Goal: Information Seeking & Learning: Learn about a topic

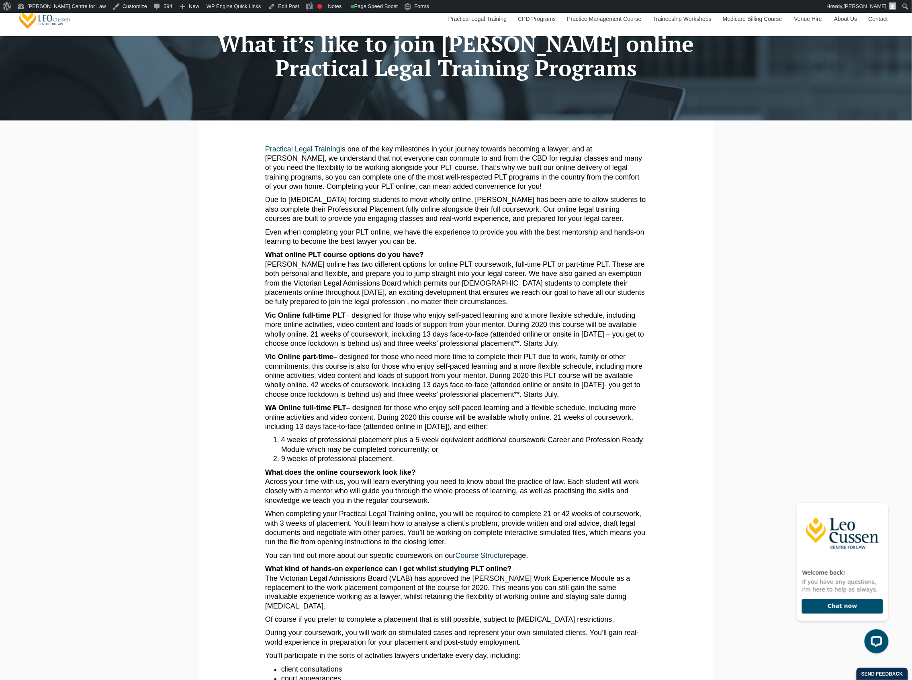
scroll to position [107, 0]
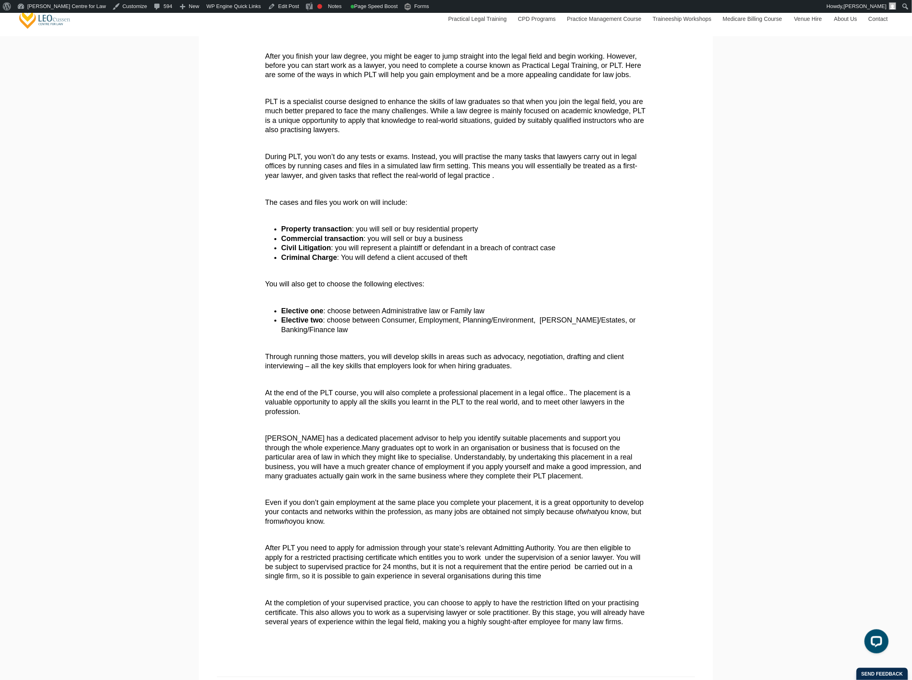
scroll to position [214, 0]
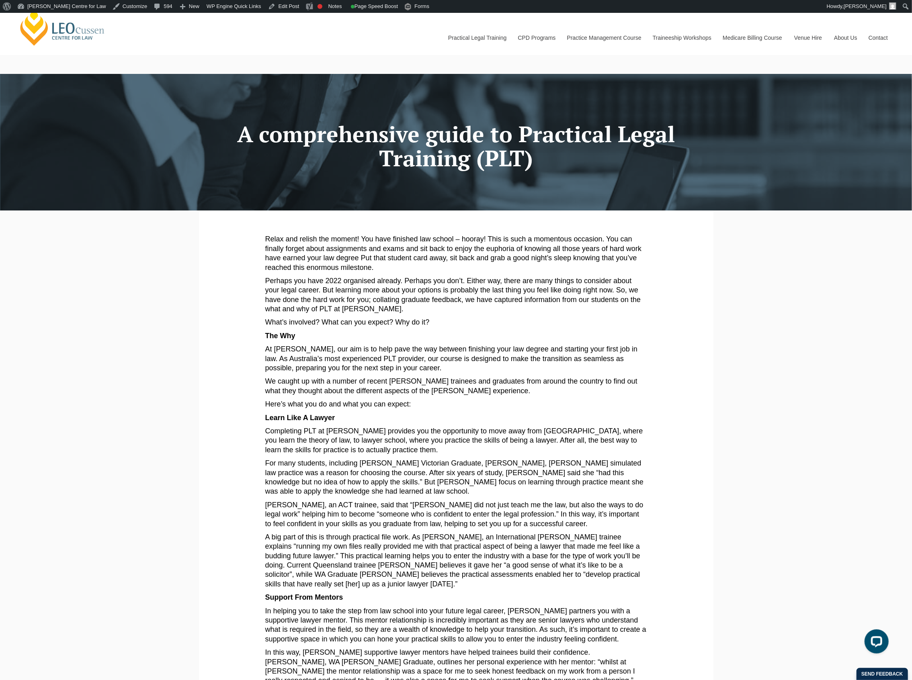
click at [478, 391] on p "We caught up with a number of recent Leo Cussen trainees and graduates from aro…" at bounding box center [456, 386] width 382 height 19
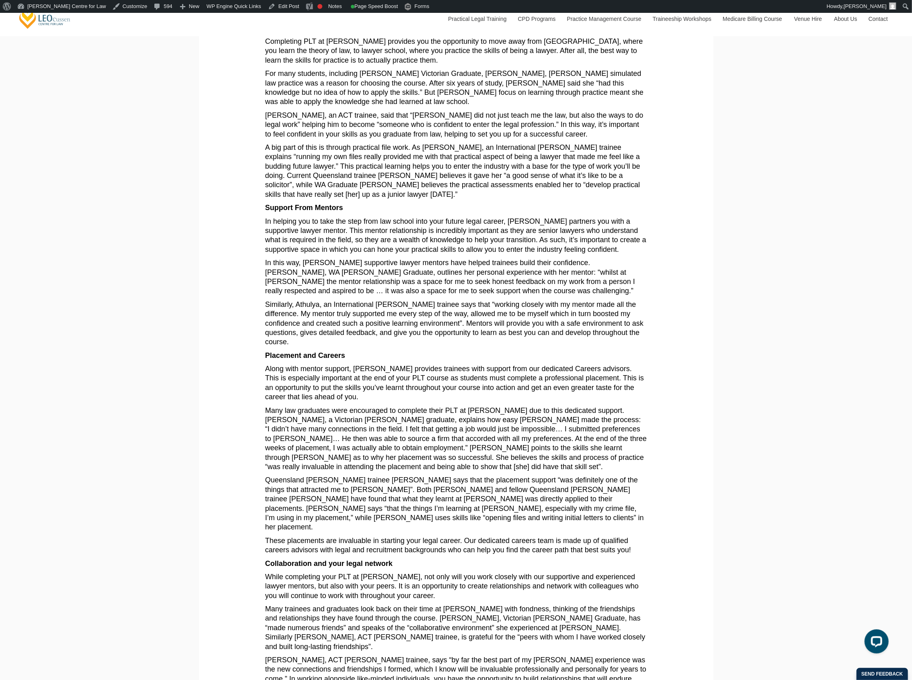
scroll to position [589, 0]
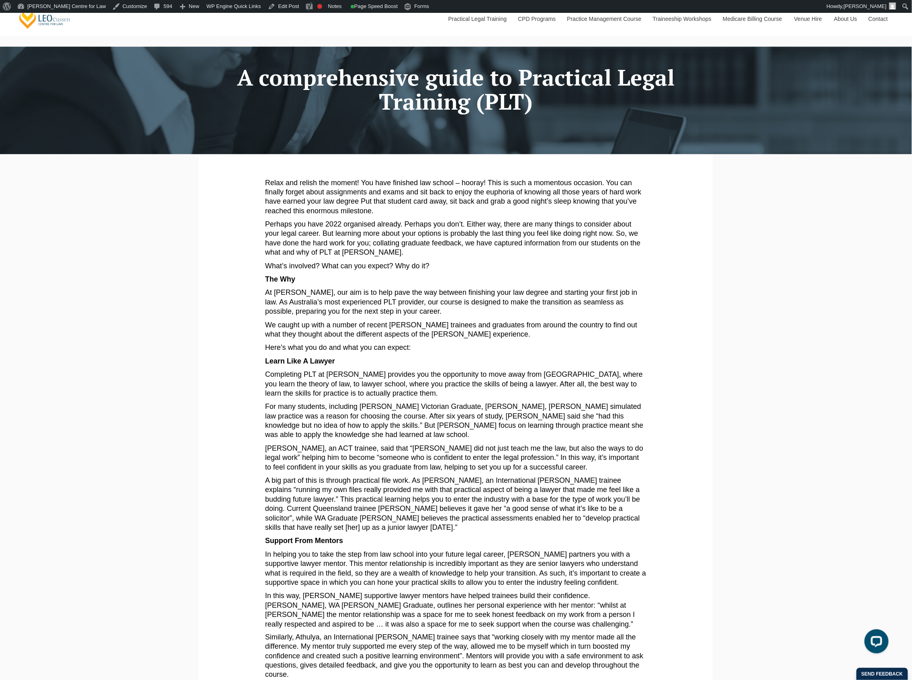
scroll to position [107, 0]
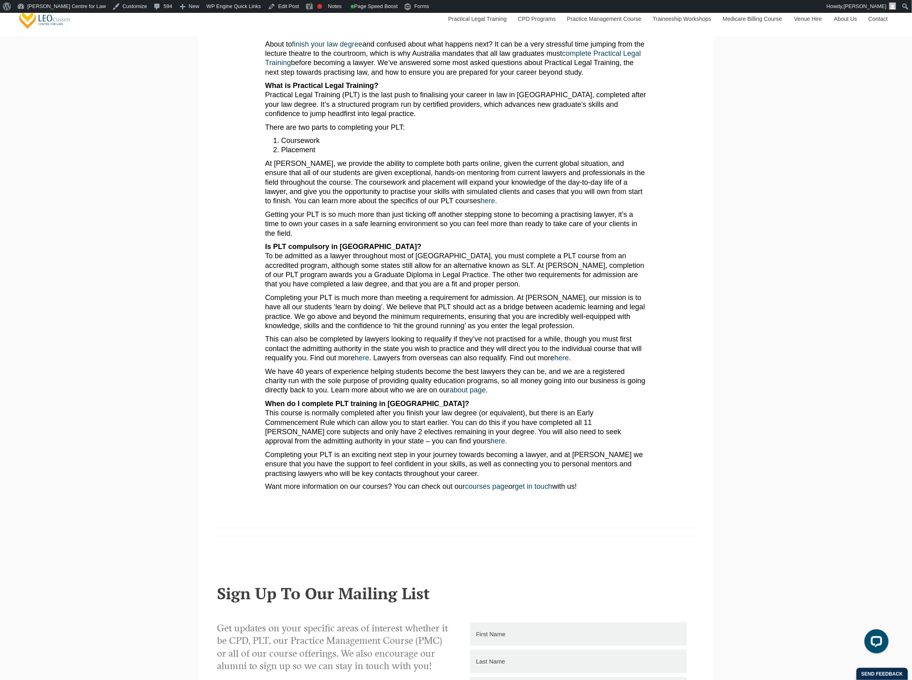
scroll to position [214, 0]
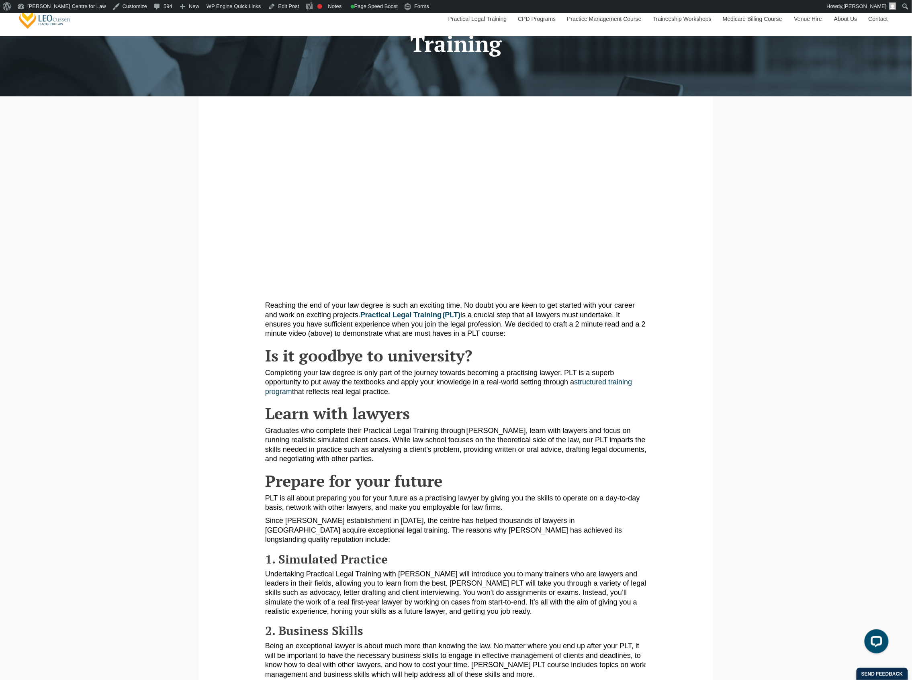
scroll to position [107, 0]
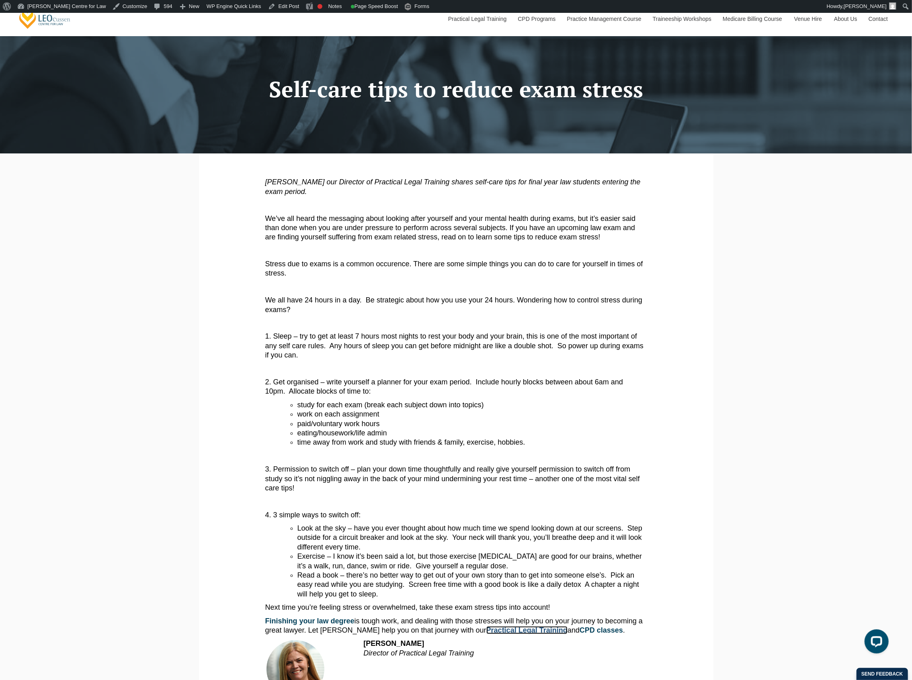
scroll to position [53, 0]
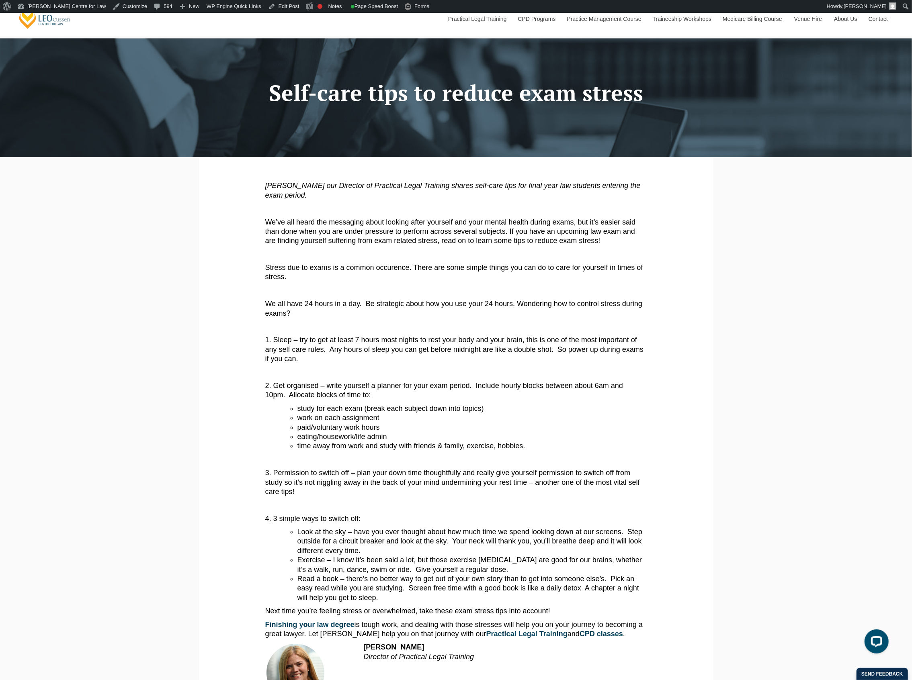
click at [388, 200] on article "Madeleine Dupuche our Director of Practical Legal Training shares self-care tip…" at bounding box center [456, 442] width 382 height 522
click at [341, 197] on p "Madeleine Dupuche our Director of Practical Legal Training shares self-care tip…" at bounding box center [456, 190] width 382 height 19
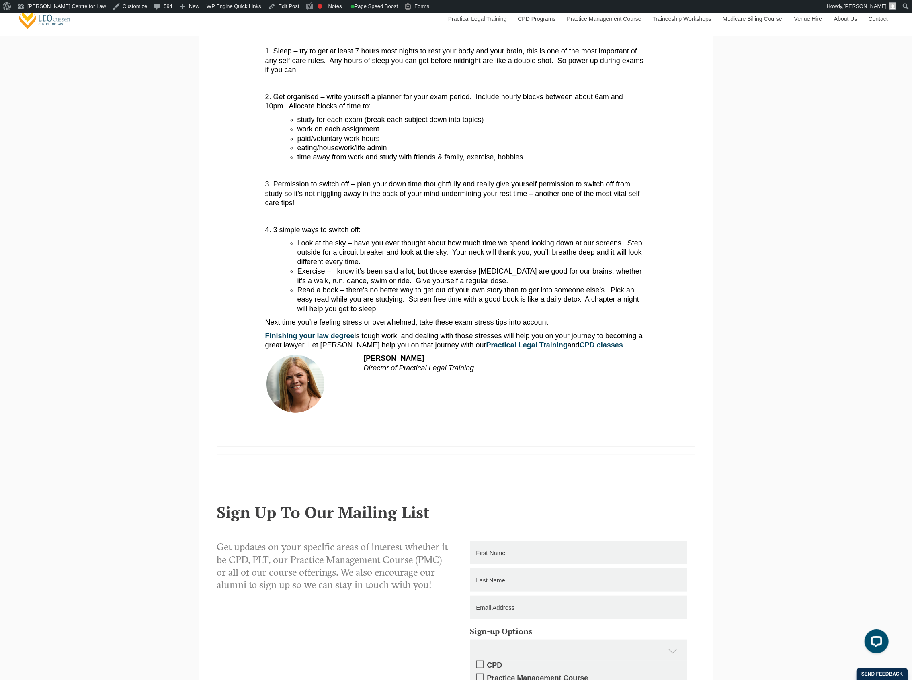
scroll to position [332, 0]
